Goal: Communication & Community: Answer question/provide support

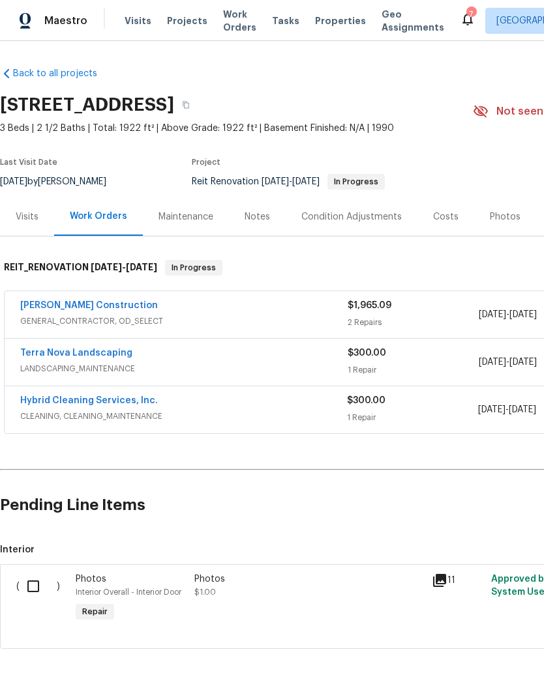
click at [89, 353] on link "Terra Nova Landscaping" at bounding box center [76, 353] width 112 height 9
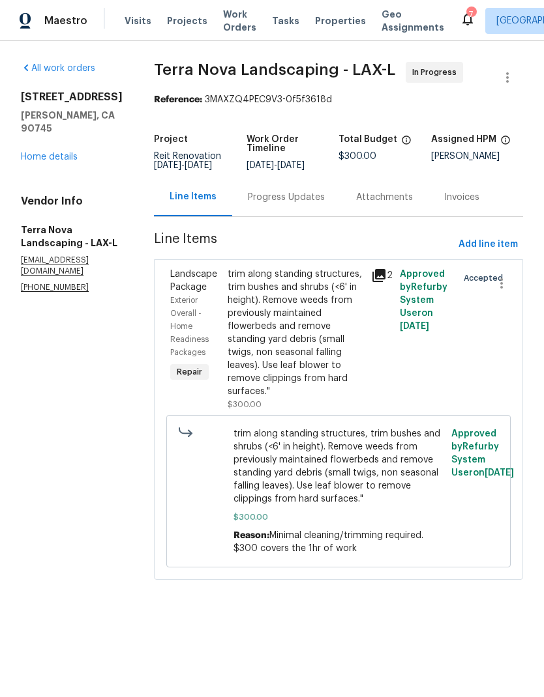
click at [273, 192] on div "Progress Updates" at bounding box center [286, 197] width 77 height 13
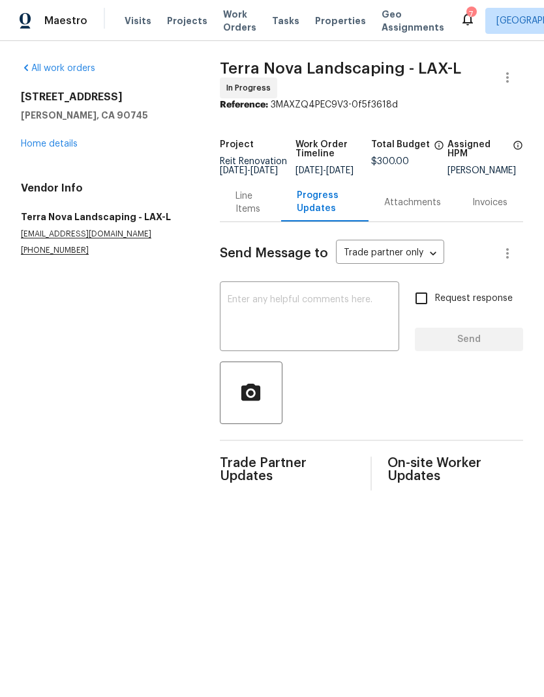
click at [313, 317] on textarea at bounding box center [309, 318] width 164 height 46
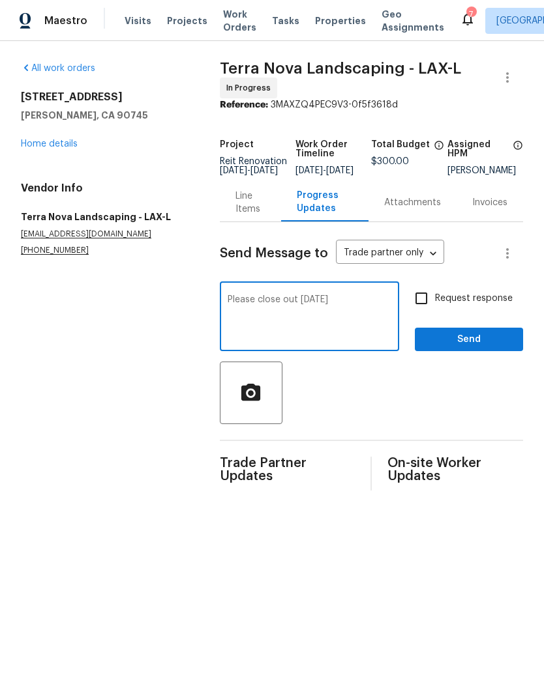
type textarea "Please close out [DATE]"
click at [426, 306] on input "Request response" at bounding box center [420, 298] width 27 height 27
checkbox input "true"
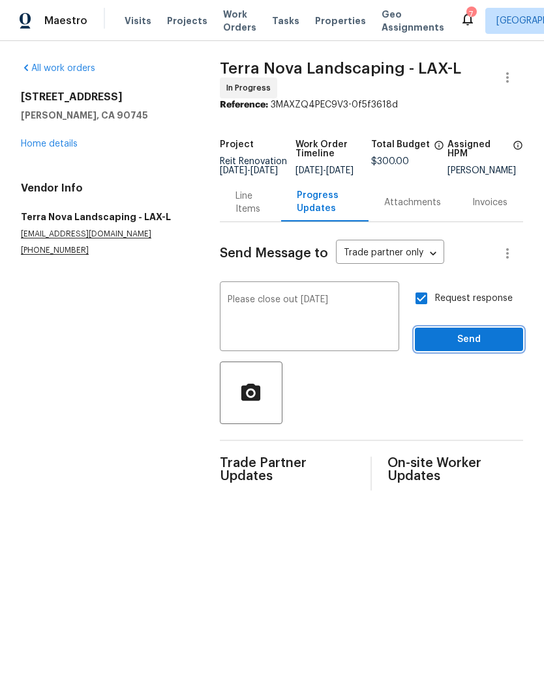
click at [457, 348] on span "Send" at bounding box center [468, 340] width 87 height 16
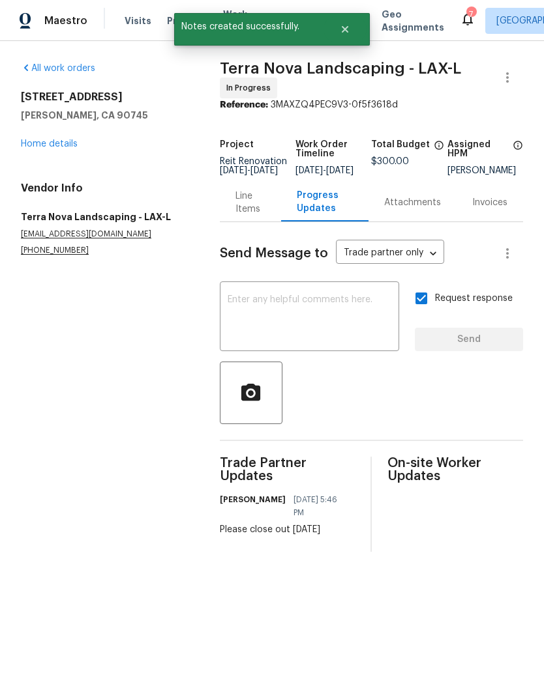
click at [59, 145] on link "Home details" at bounding box center [49, 143] width 57 height 9
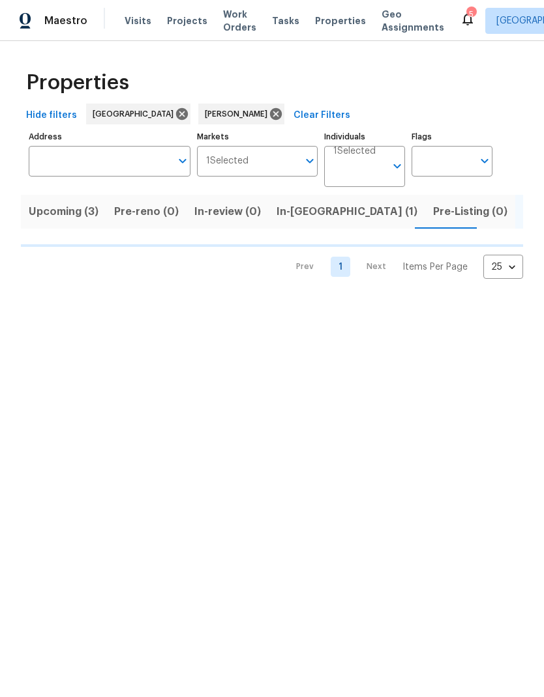
scroll to position [0, 18]
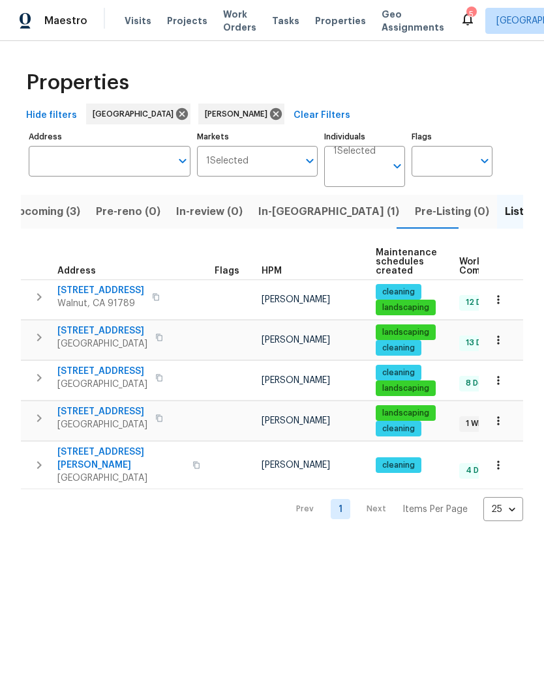
click at [128, 414] on span "15420 Olive Branch Dr" at bounding box center [102, 411] width 90 height 13
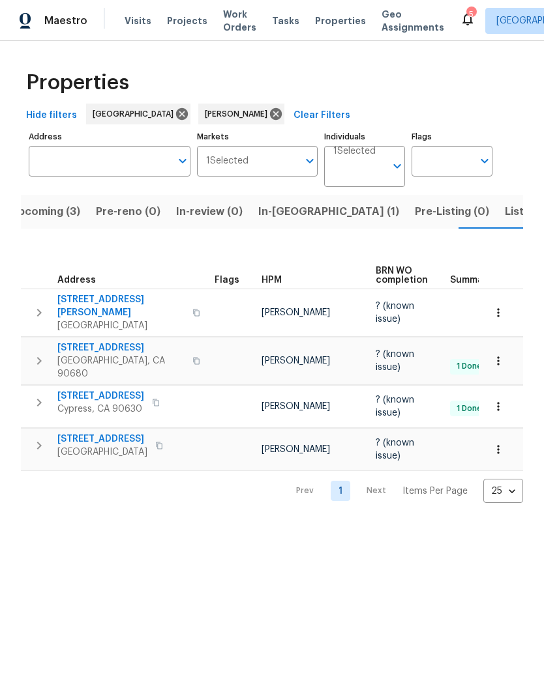
click at [269, 212] on span "In-reno (1)" at bounding box center [328, 212] width 141 height 18
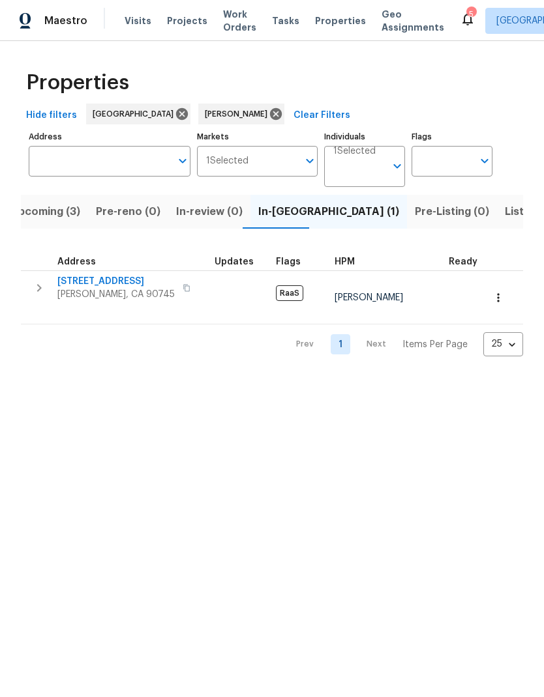
click at [53, 214] on span "Upcoming (3)" at bounding box center [45, 212] width 70 height 18
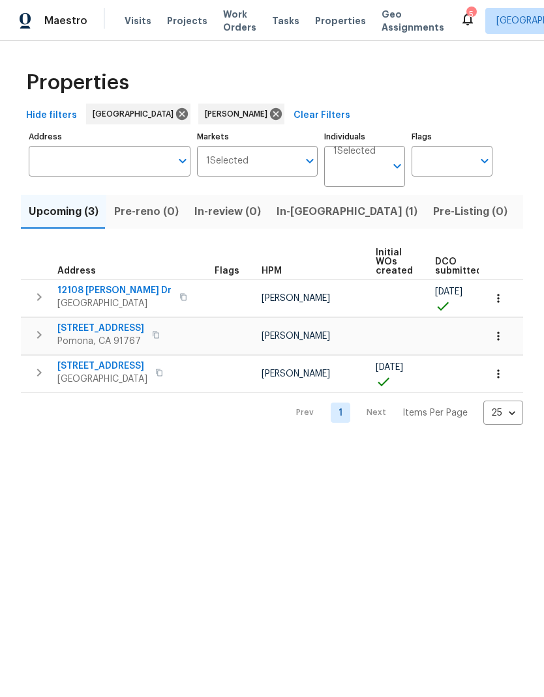
click at [308, 214] on span "In-reno (1)" at bounding box center [346, 212] width 141 height 18
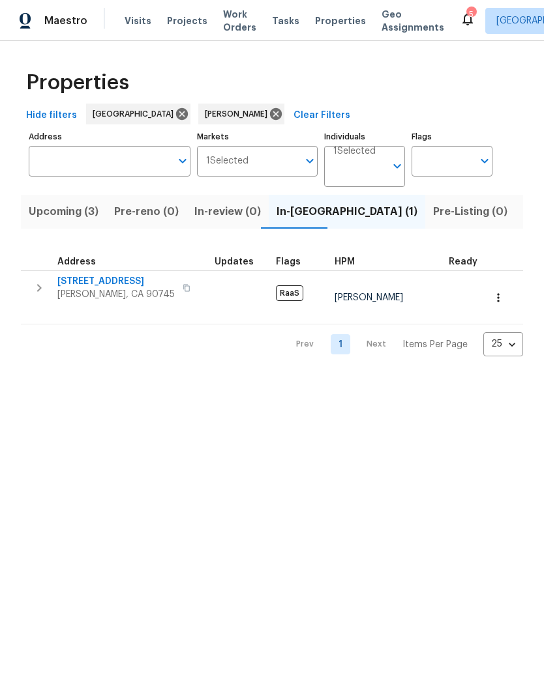
scroll to position [10, 0]
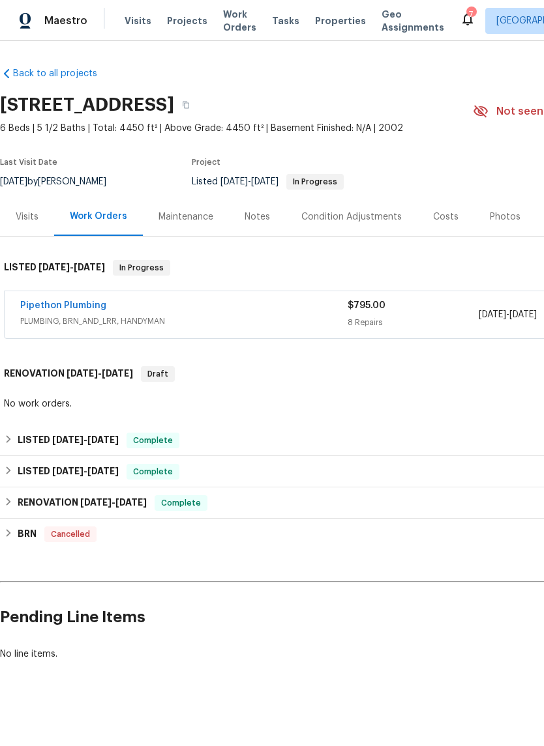
click at [72, 301] on link "Pipethon Plumbing" at bounding box center [63, 305] width 86 height 9
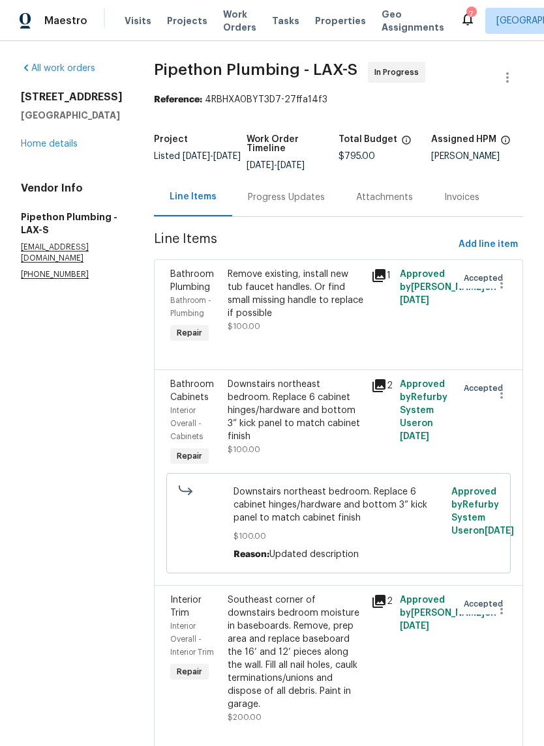
click at [304, 204] on div "Progress Updates" at bounding box center [286, 197] width 77 height 13
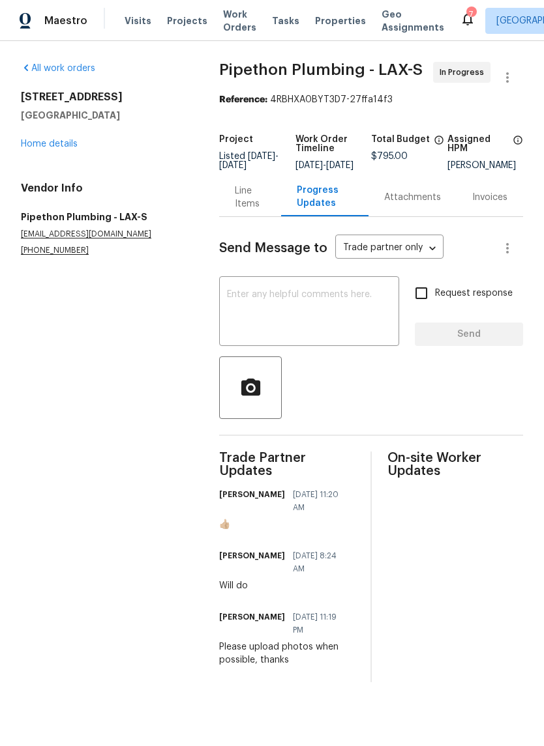
click at [329, 300] on textarea at bounding box center [309, 313] width 164 height 46
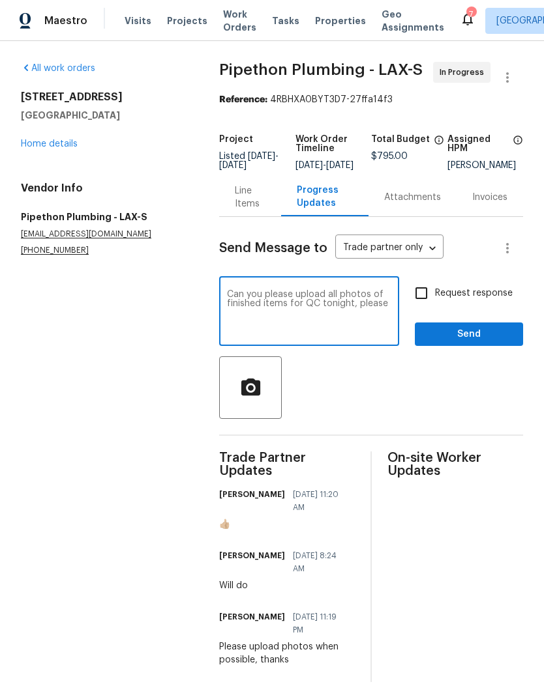
type textarea "Can you please upload all photos of finished items for QC tonight, please"
click at [429, 298] on input "Request response" at bounding box center [420, 293] width 27 height 27
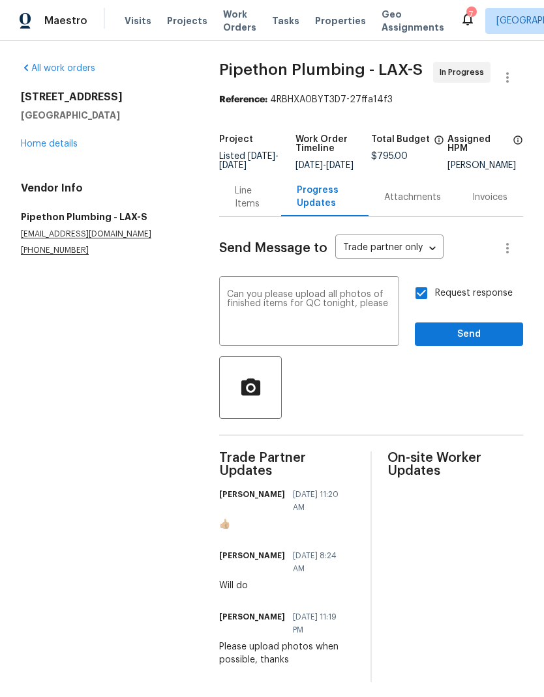
click at [429, 297] on input "Request response" at bounding box center [420, 293] width 27 height 27
click at [427, 297] on input "Request response" at bounding box center [420, 293] width 27 height 27
checkbox input "true"
click at [454, 343] on span "Send" at bounding box center [468, 335] width 87 height 16
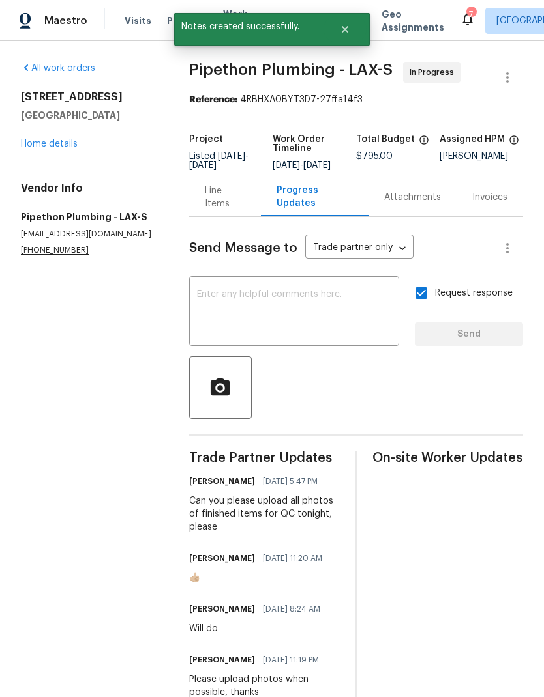
click at [53, 145] on link "Home details" at bounding box center [49, 143] width 57 height 9
